Goal: Find specific page/section

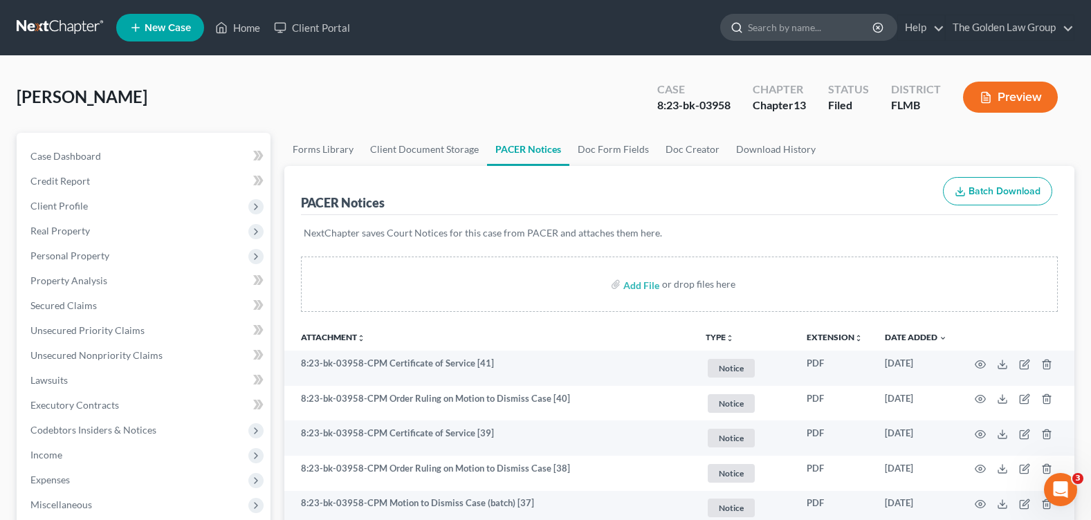
click at [788, 25] on input "search" at bounding box center [811, 28] width 127 height 26
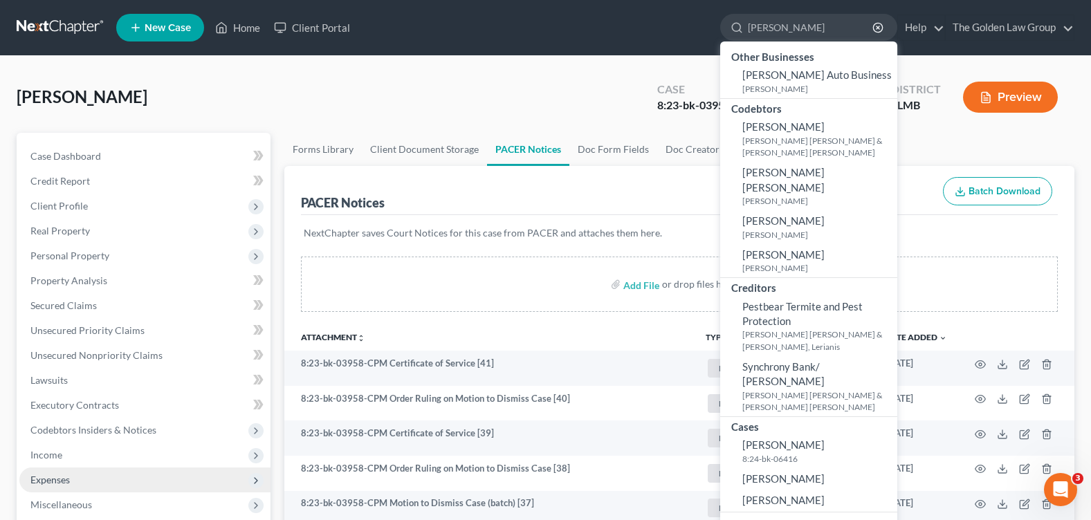
type input "[PERSON_NAME]"
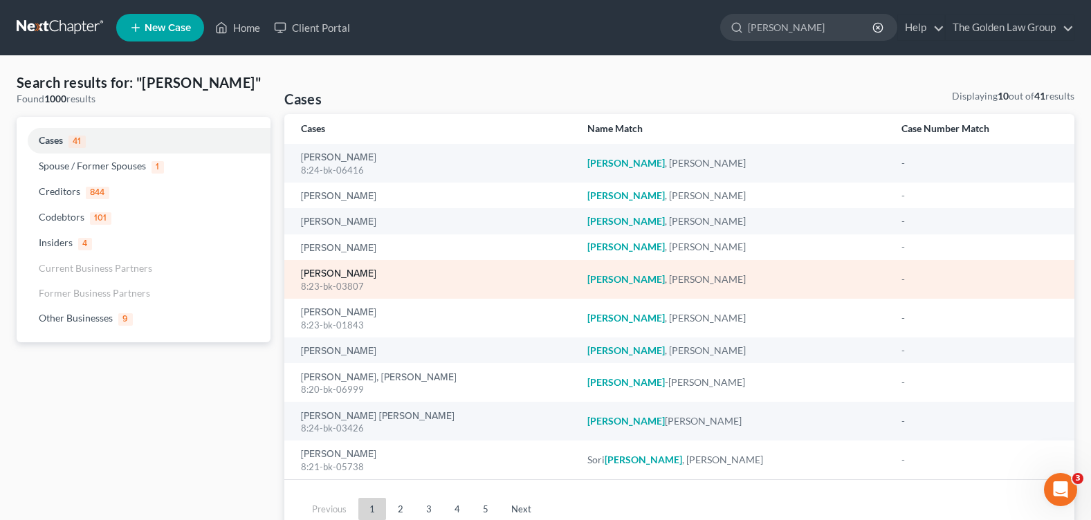
click at [317, 277] on link "[PERSON_NAME]" at bounding box center [338, 274] width 75 height 10
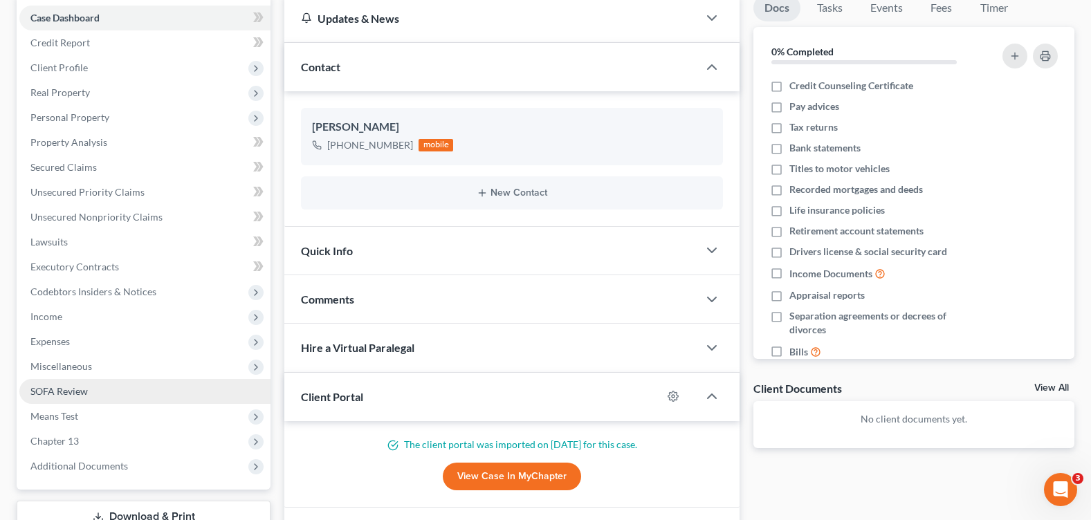
scroll to position [208, 0]
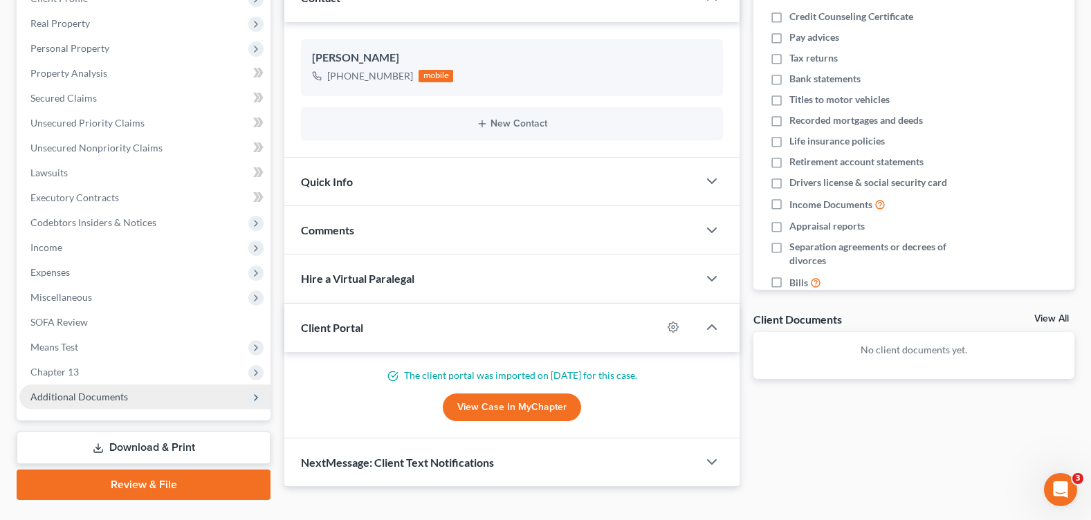
click at [147, 393] on span "Additional Documents" at bounding box center [144, 397] width 251 height 25
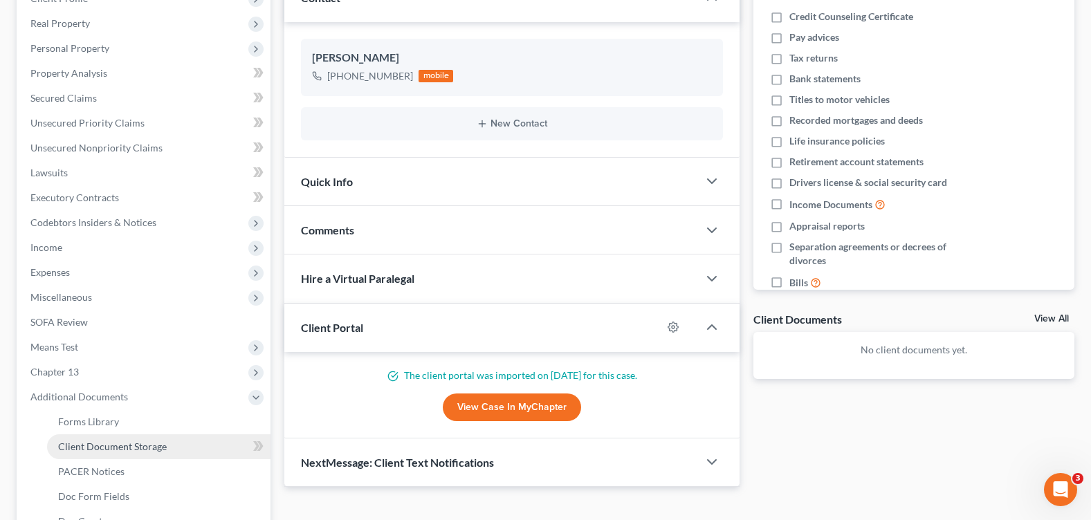
click at [133, 448] on span "Client Document Storage" at bounding box center [112, 447] width 109 height 12
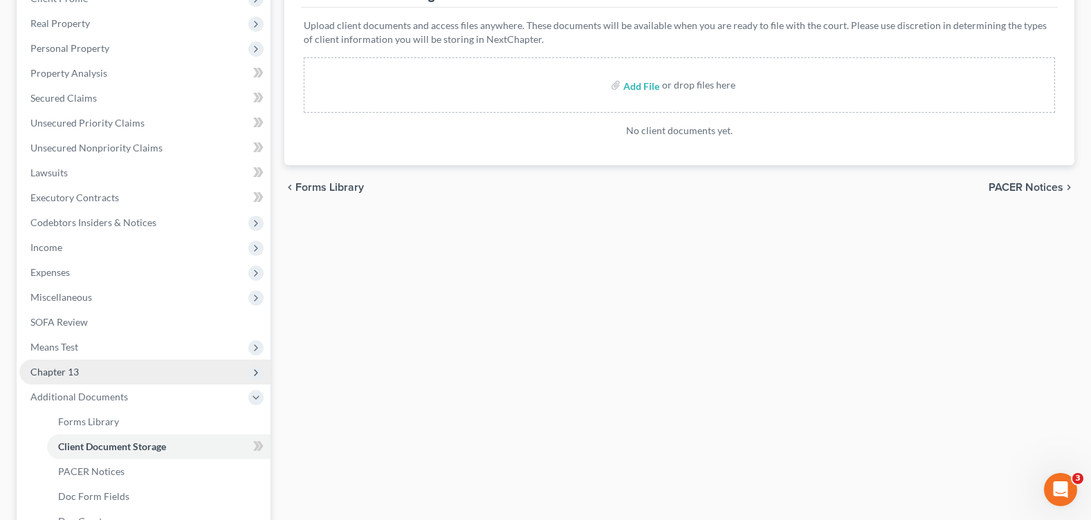
scroll to position [277, 0]
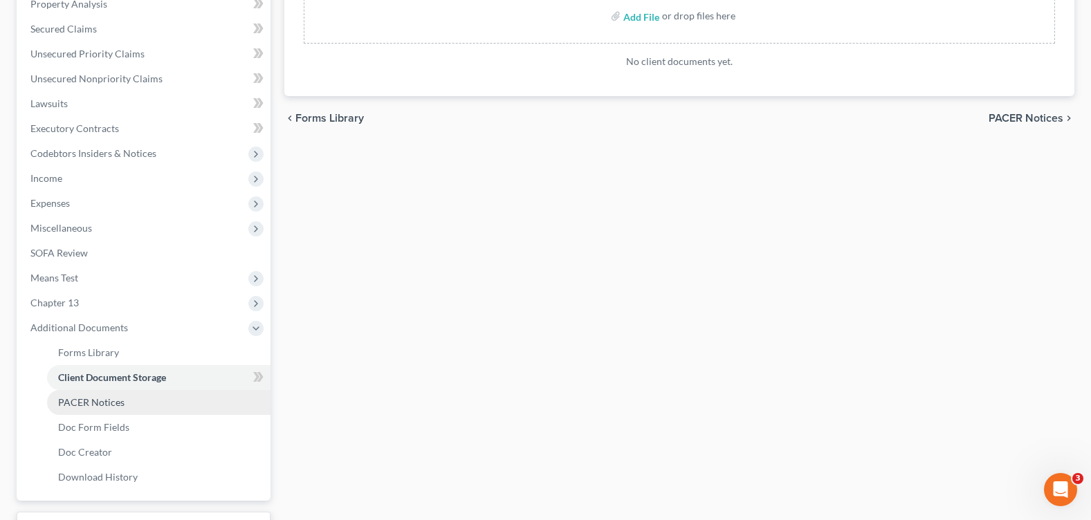
click at [128, 408] on link "PACER Notices" at bounding box center [159, 402] width 224 height 25
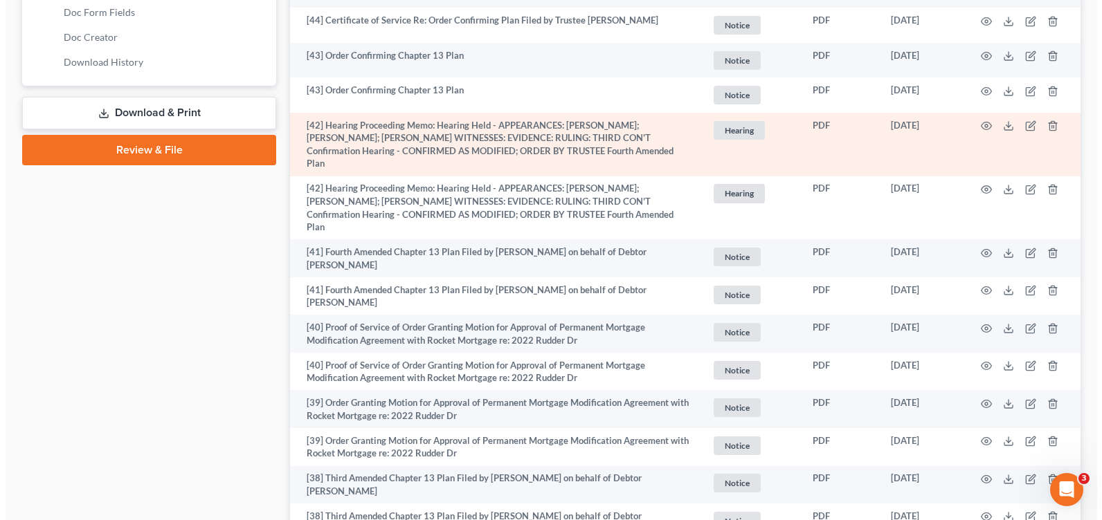
scroll to position [415, 0]
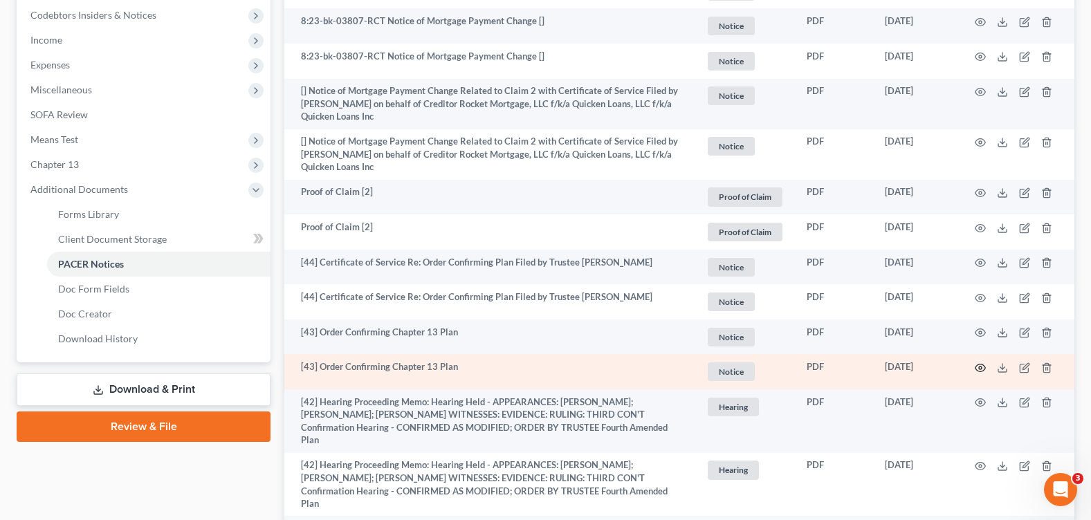
click at [978, 369] on icon "button" at bounding box center [980, 368] width 11 height 11
